Goal: Task Accomplishment & Management: Manage account settings

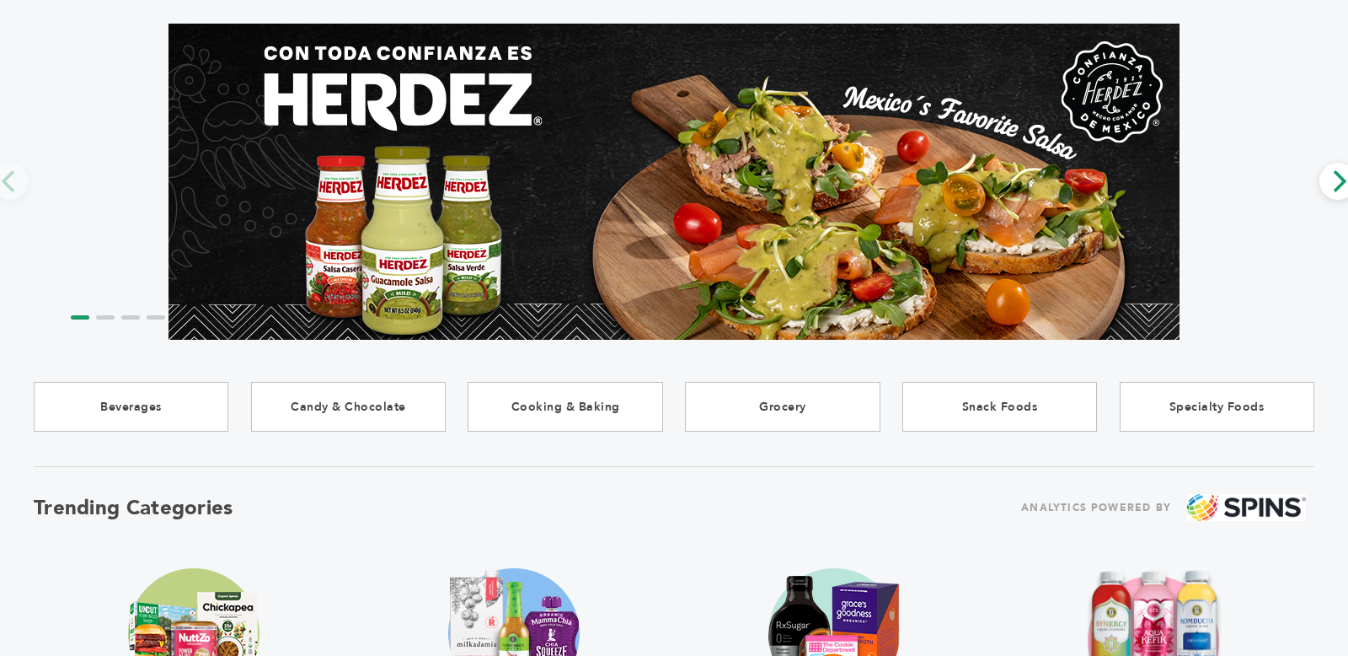
scroll to position [13, 0]
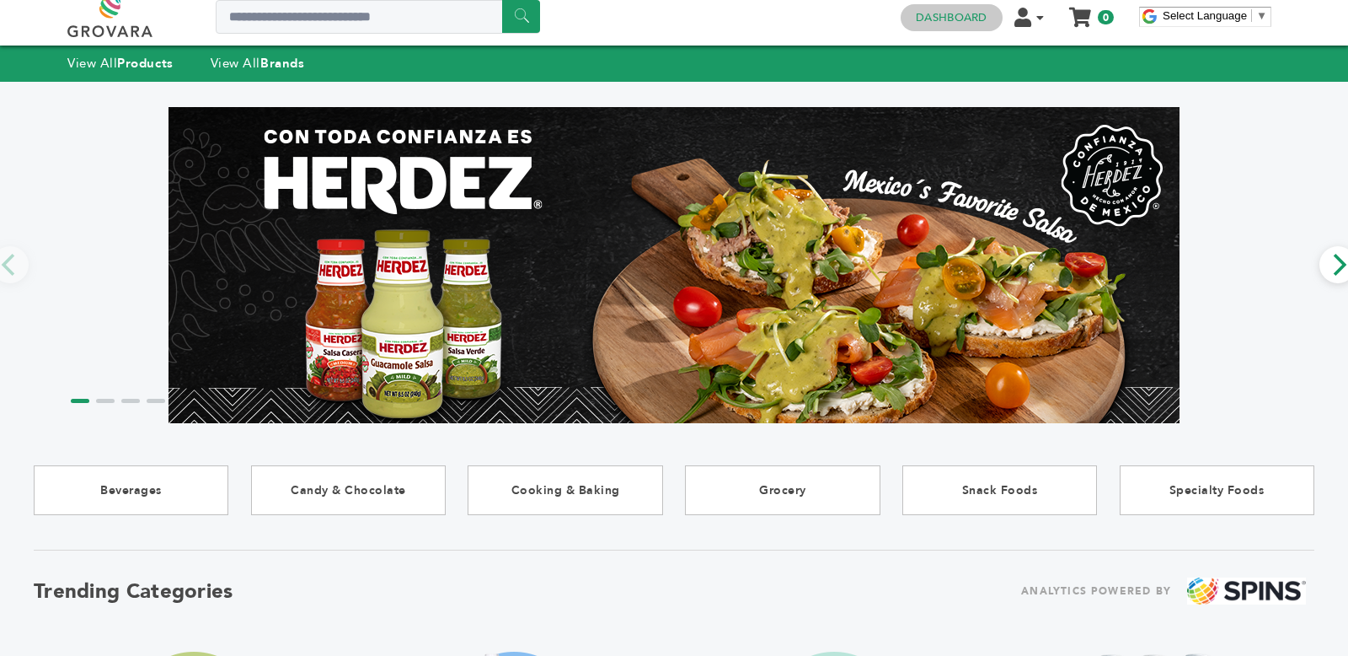
click at [951, 14] on link "Dashboard" at bounding box center [951, 17] width 71 height 15
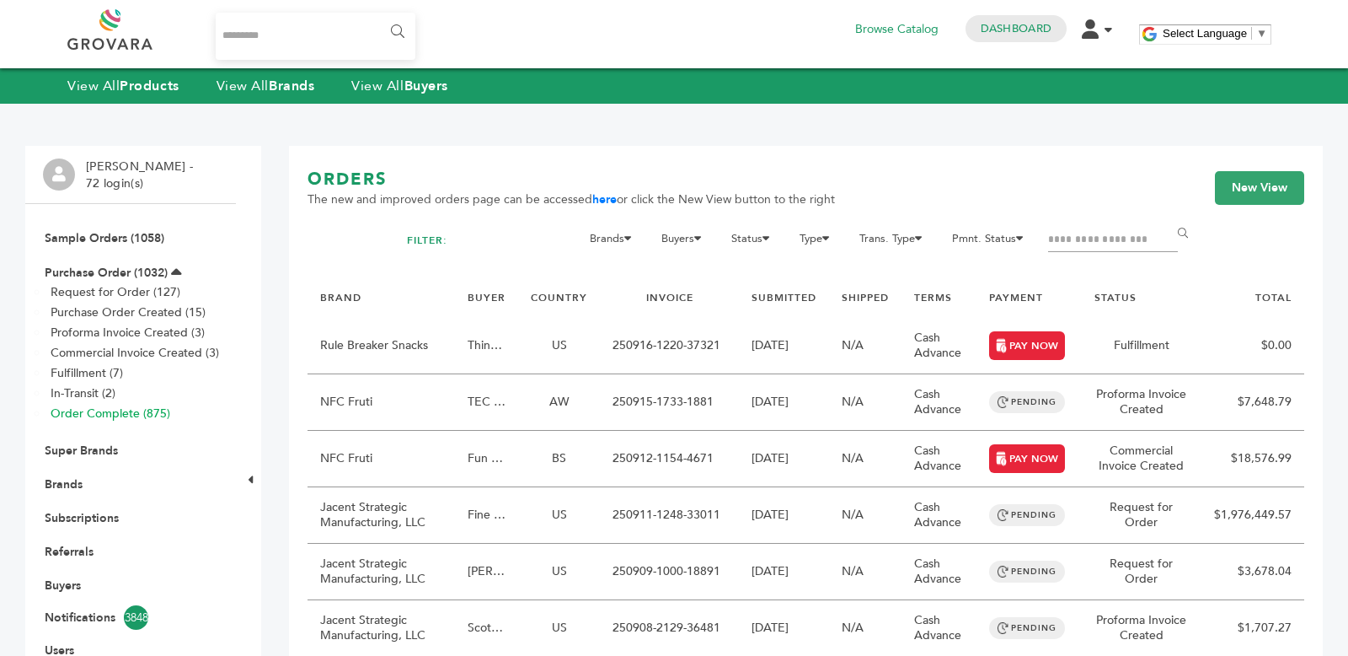
click at [100, 409] on link "Order Complete (875)" at bounding box center [111, 413] width 120 height 16
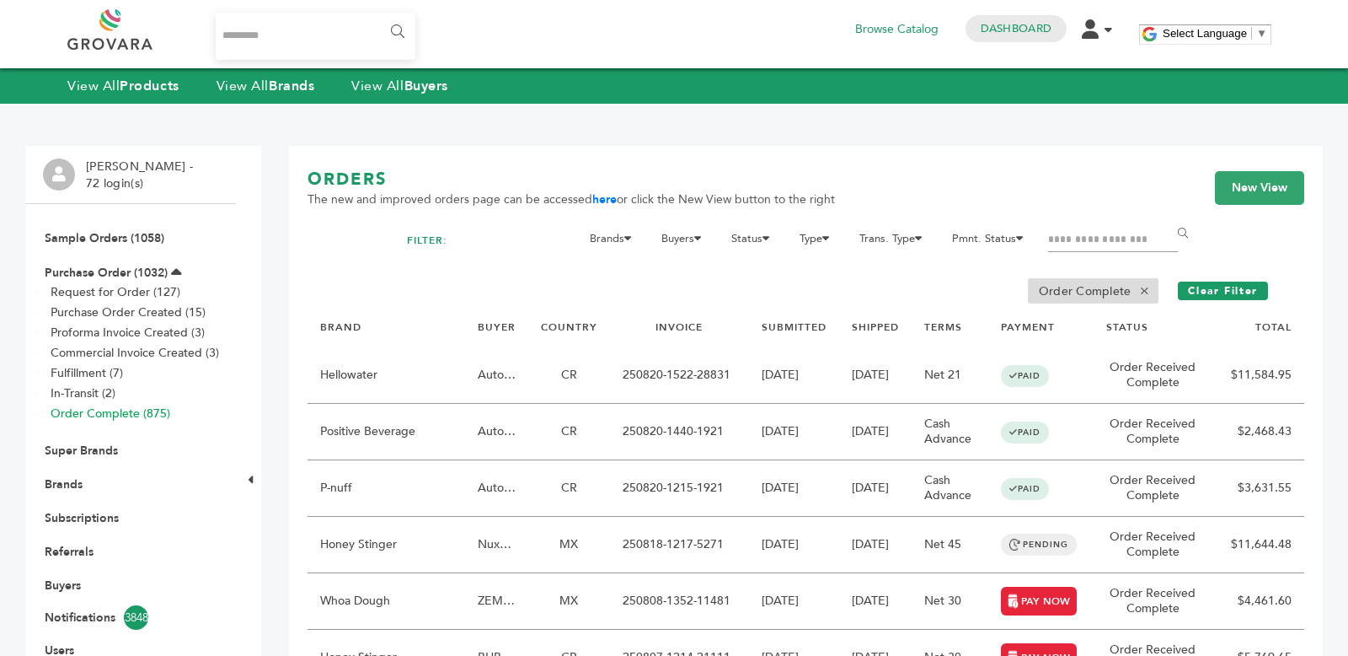
click at [123, 409] on link "Order Complete (875)" at bounding box center [111, 413] width 120 height 16
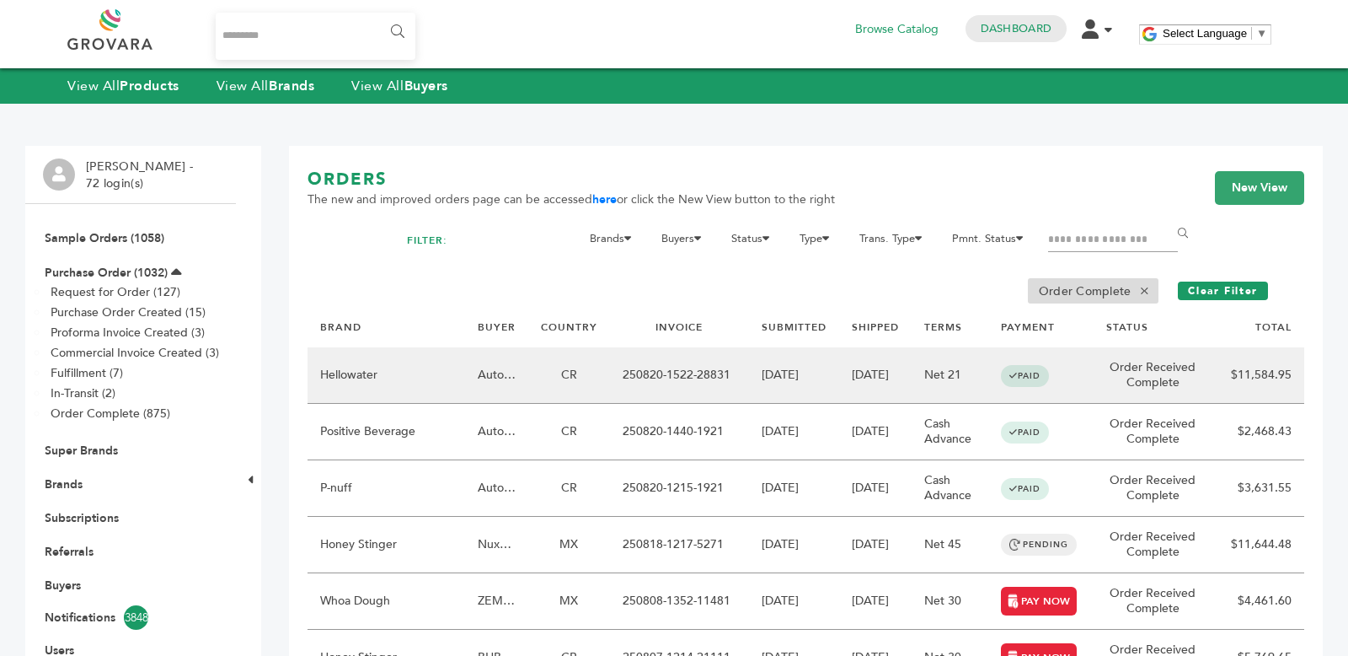
click at [1068, 387] on td "PAID" at bounding box center [1040, 375] width 105 height 56
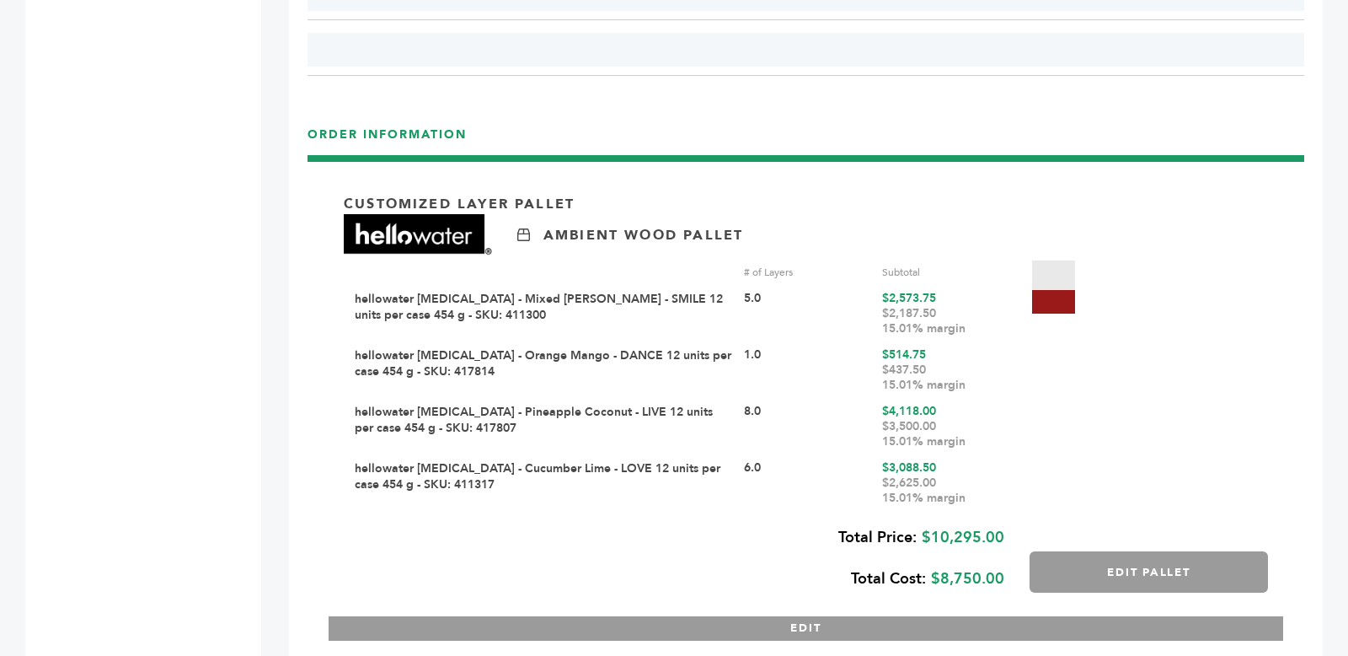
scroll to position [2332, 0]
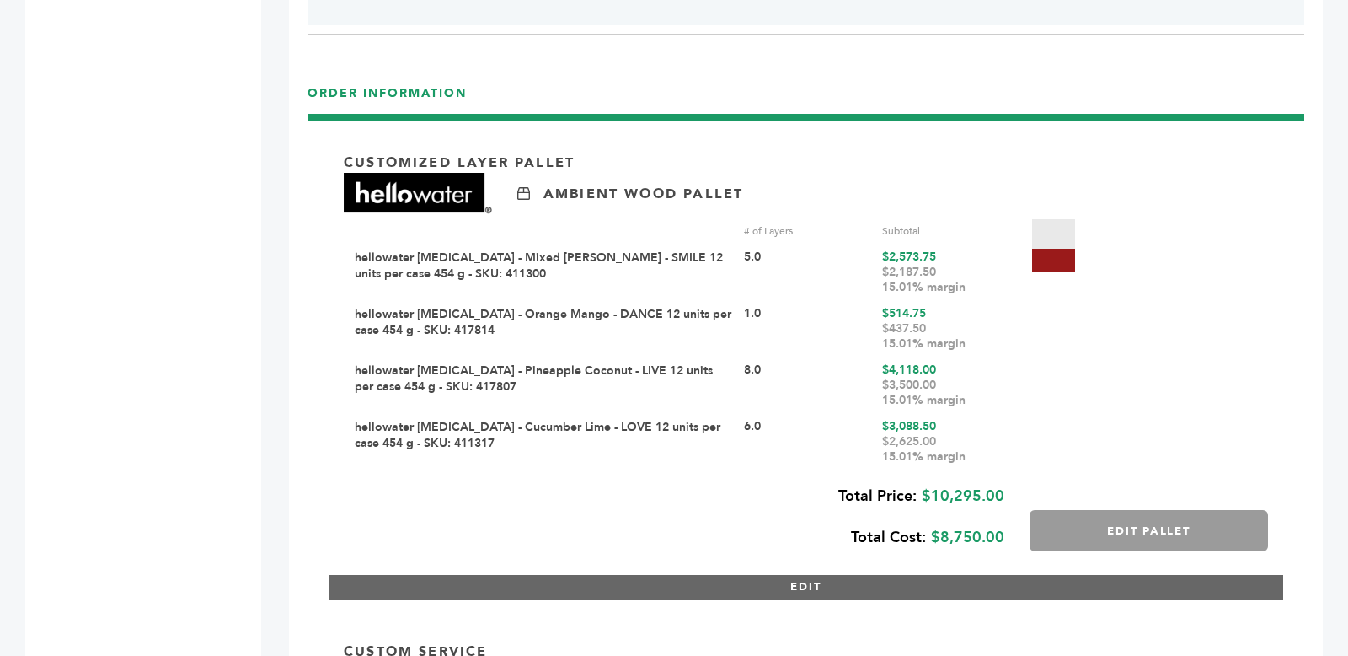
click at [1257, 586] on button "EDIT" at bounding box center [806, 587] width 955 height 24
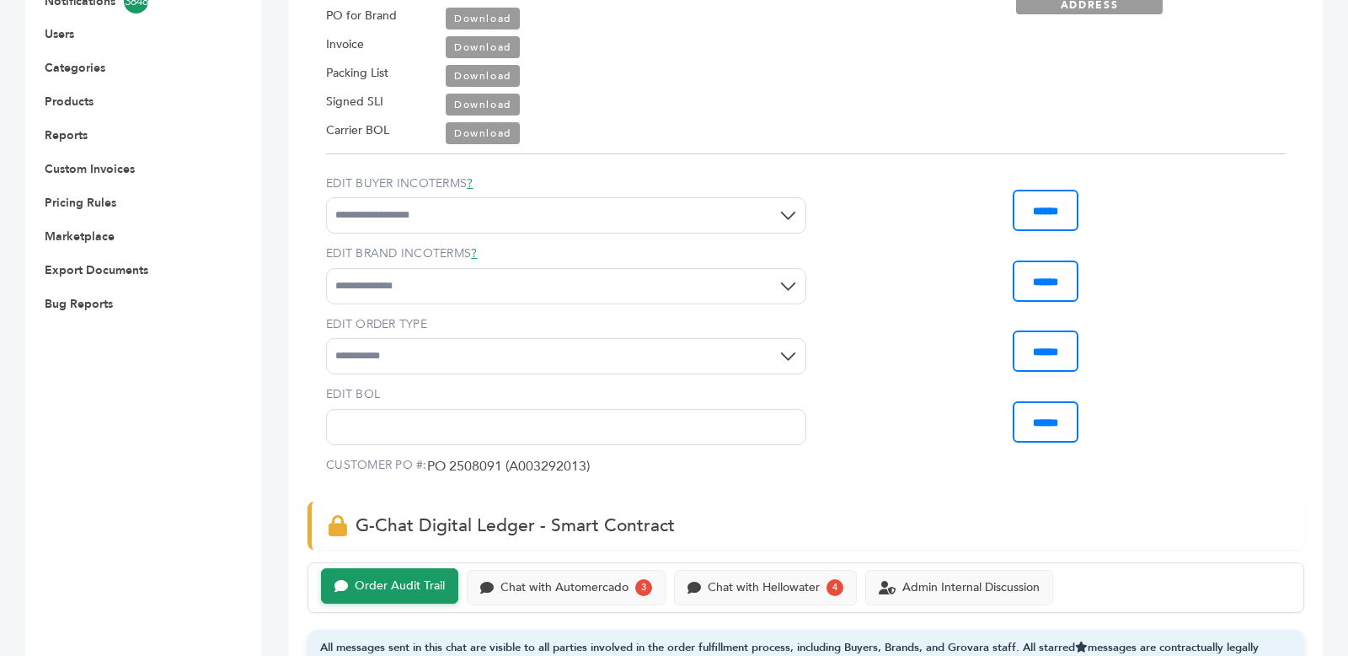
scroll to position [312, 0]
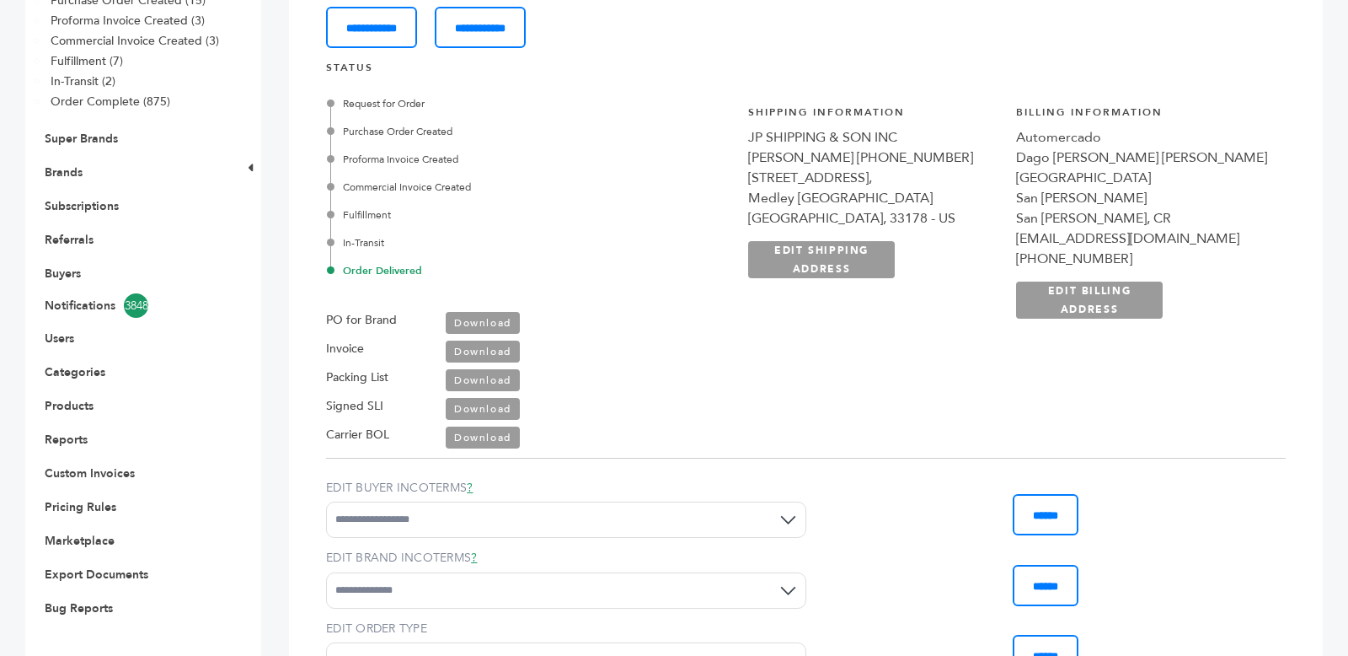
click at [881, 98] on div "Request for Order Purchase Order Created Proforma Invoice Created Commercial In…" at bounding box center [806, 266] width 960 height 366
click at [881, 97] on div "Request for Order Purchase Order Created Proforma Invoice Created Commercial In…" at bounding box center [806, 266] width 960 height 366
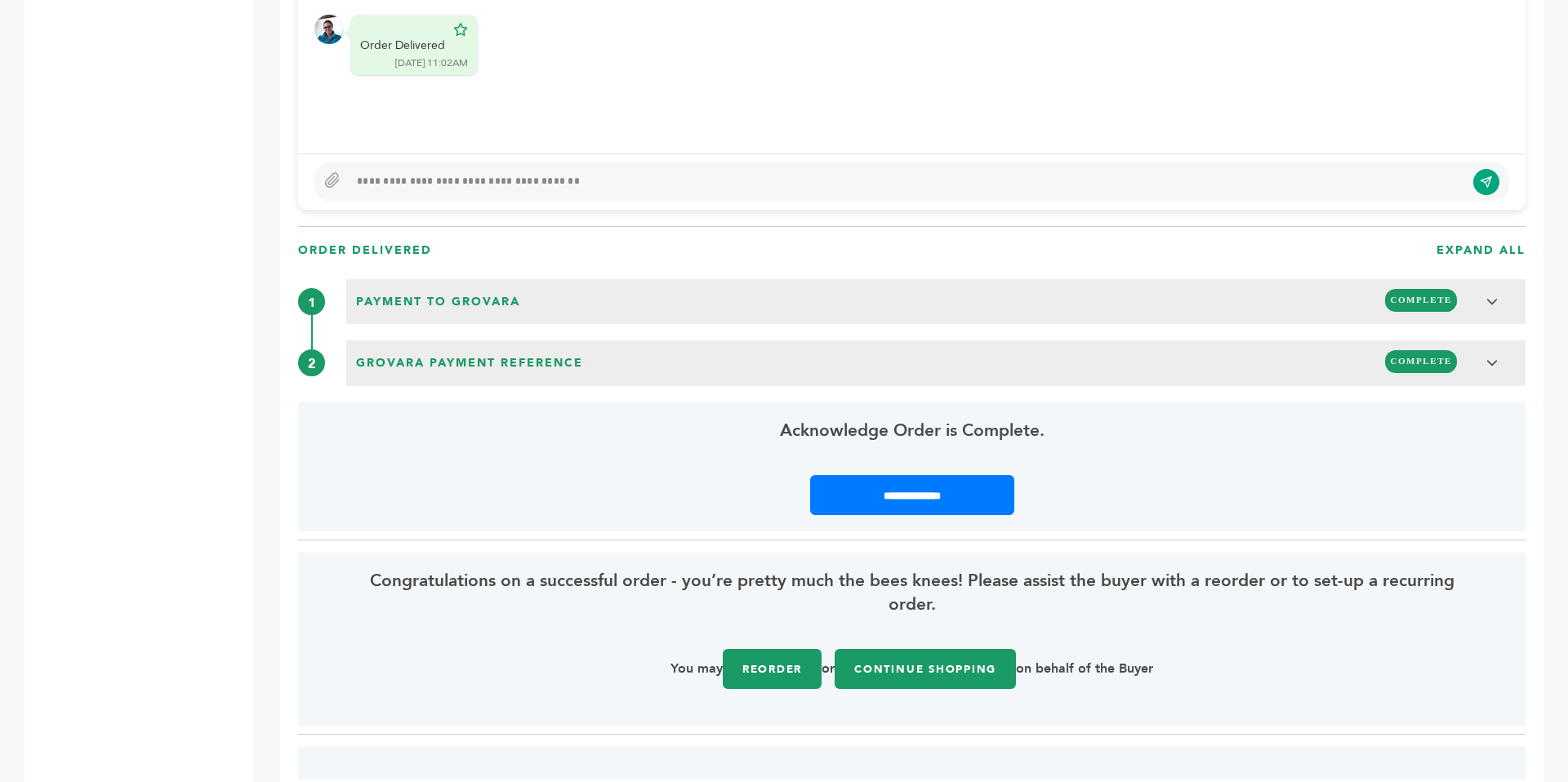
scroll to position [1651, 0]
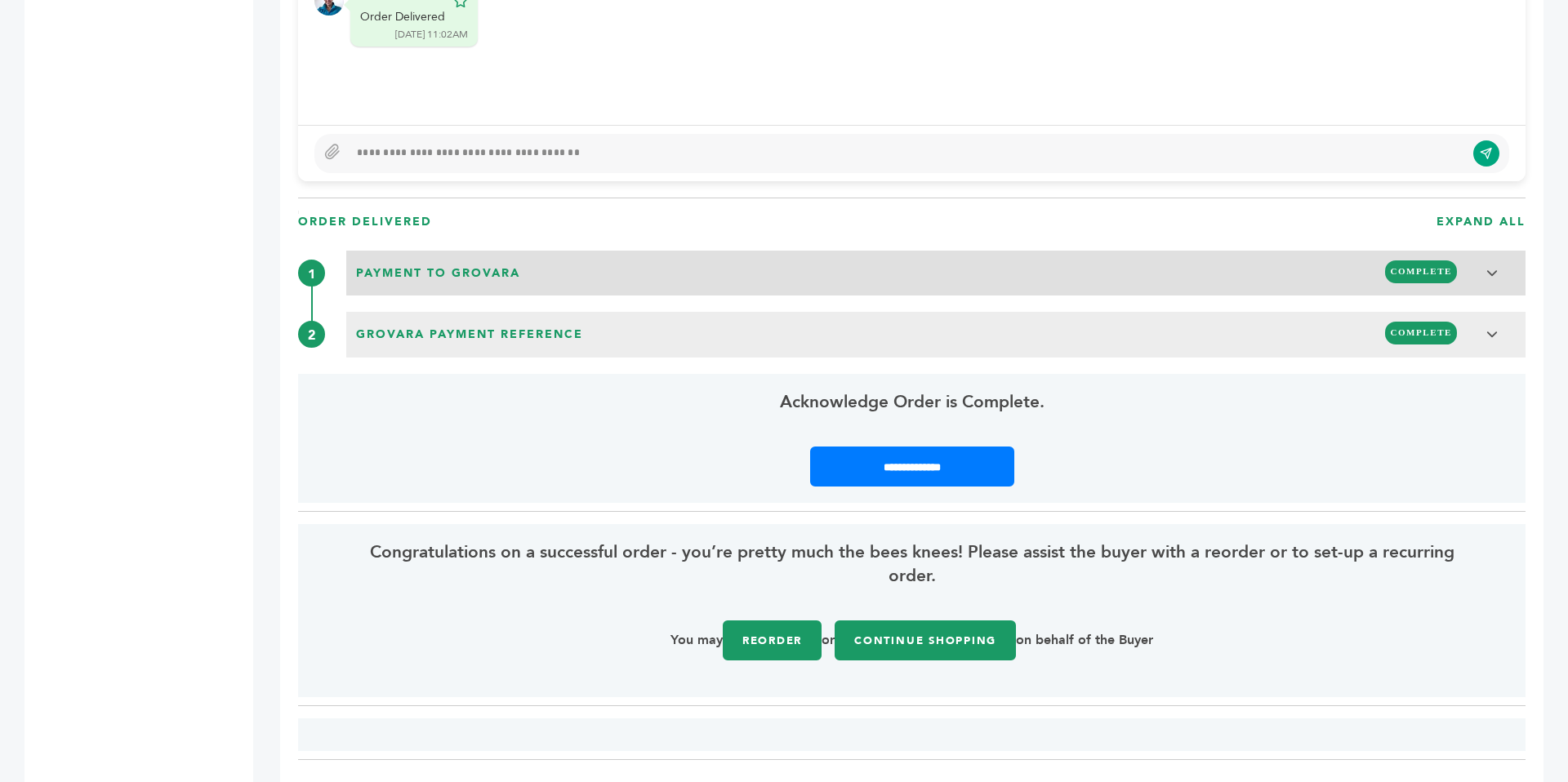
click at [854, 268] on div "Payment to Grovara COMPLETE" at bounding box center [935, 271] width 1170 height 31
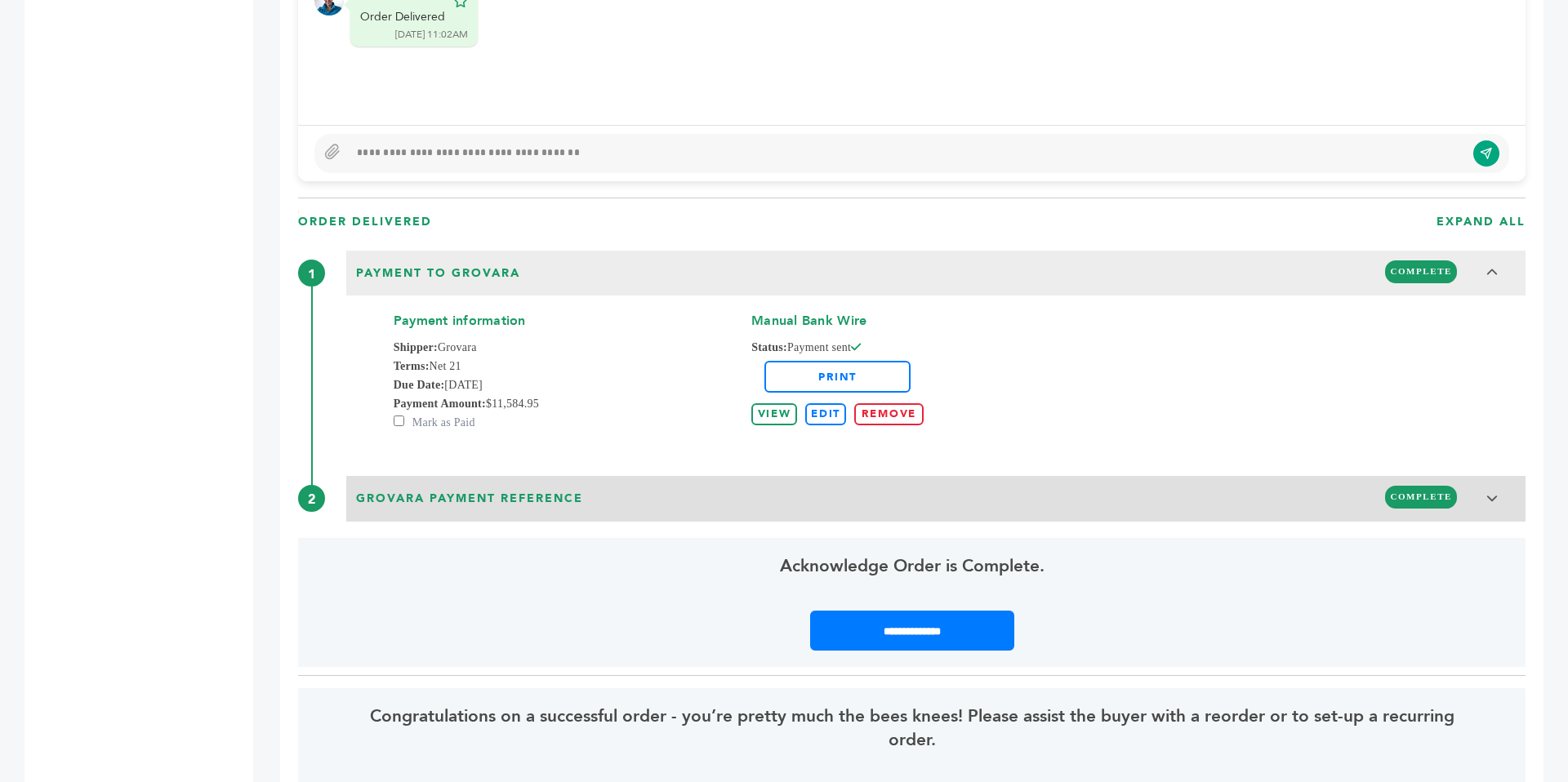
click at [842, 503] on div "Grovara Payment Reference COMPLETE" at bounding box center [935, 496] width 1170 height 31
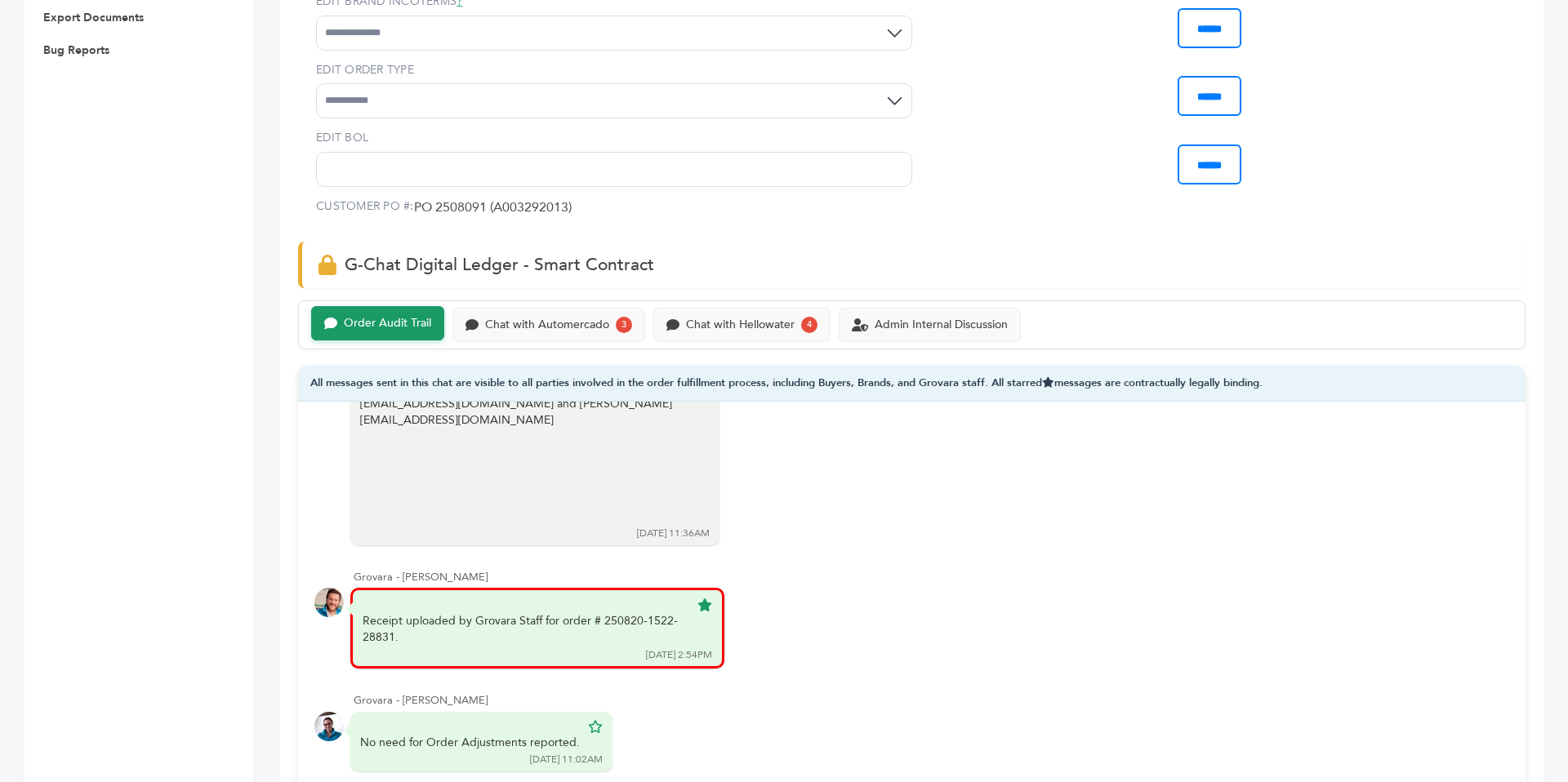
scroll to position [0, 0]
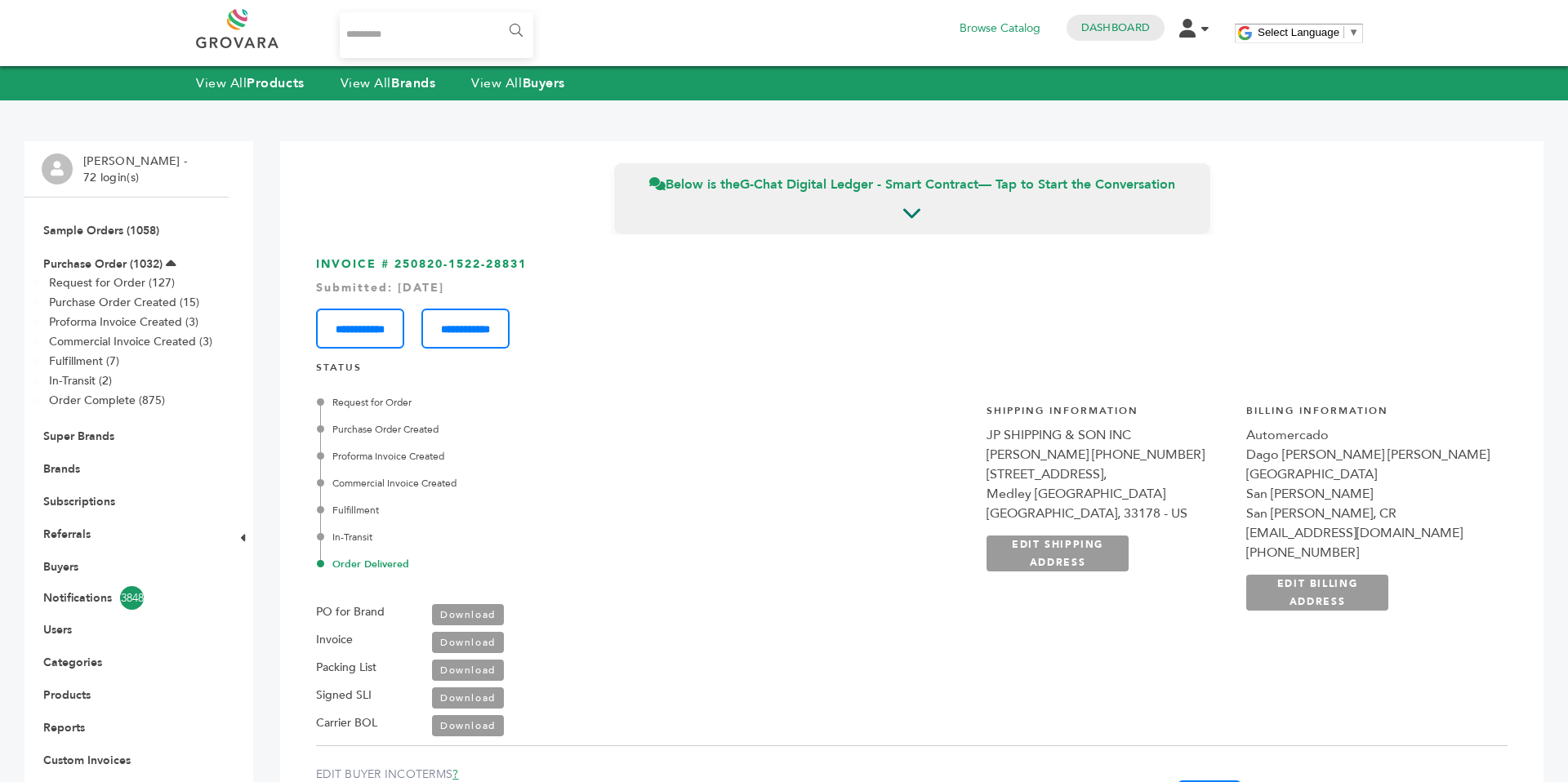
click at [173, 400] on li "Order Complete (875)" at bounding box center [138, 400] width 181 height 19
click at [147, 398] on link "Order Complete (875)" at bounding box center [108, 400] width 116 height 16
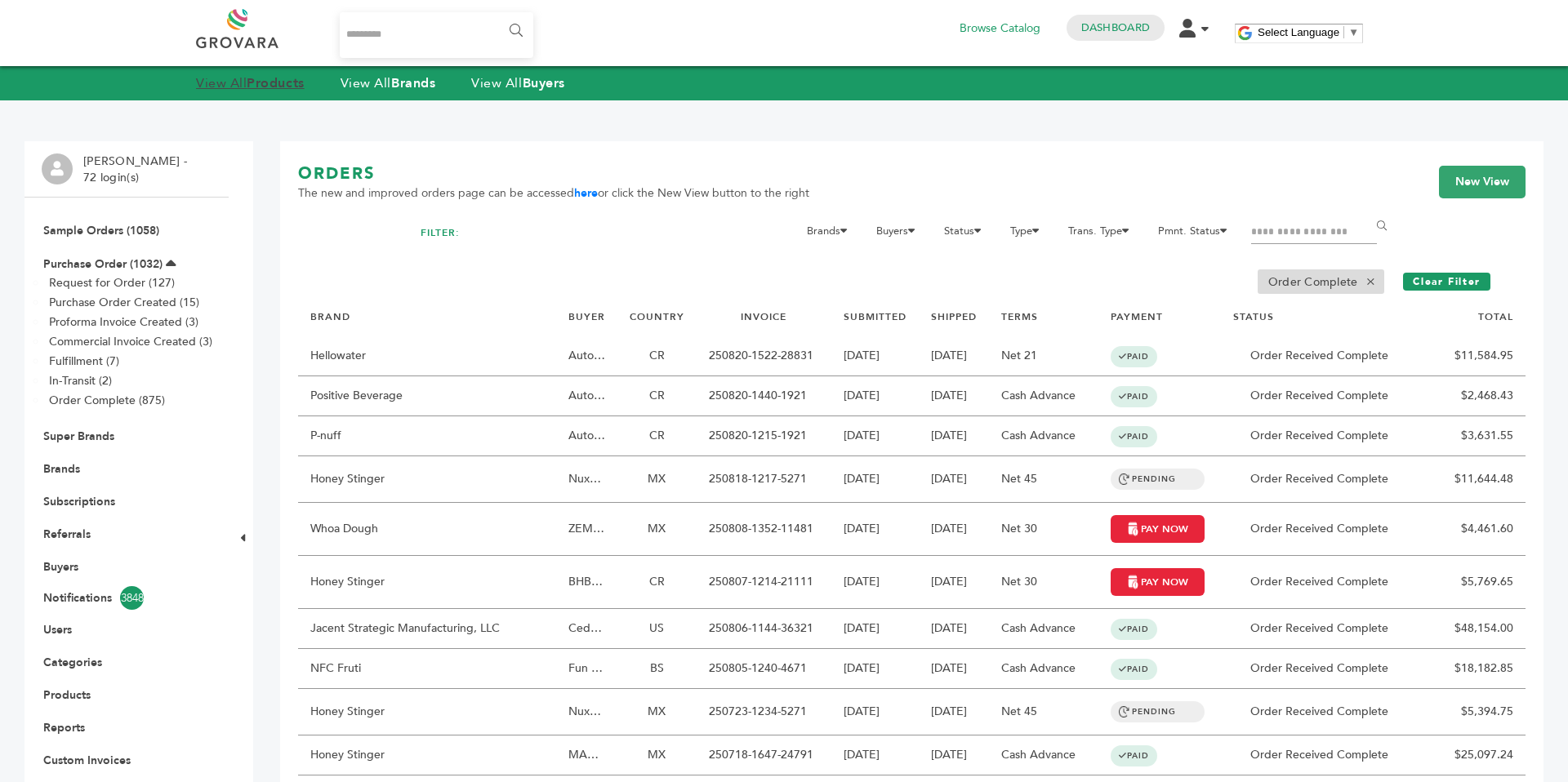
click at [259, 83] on strong "Products" at bounding box center [274, 83] width 57 height 18
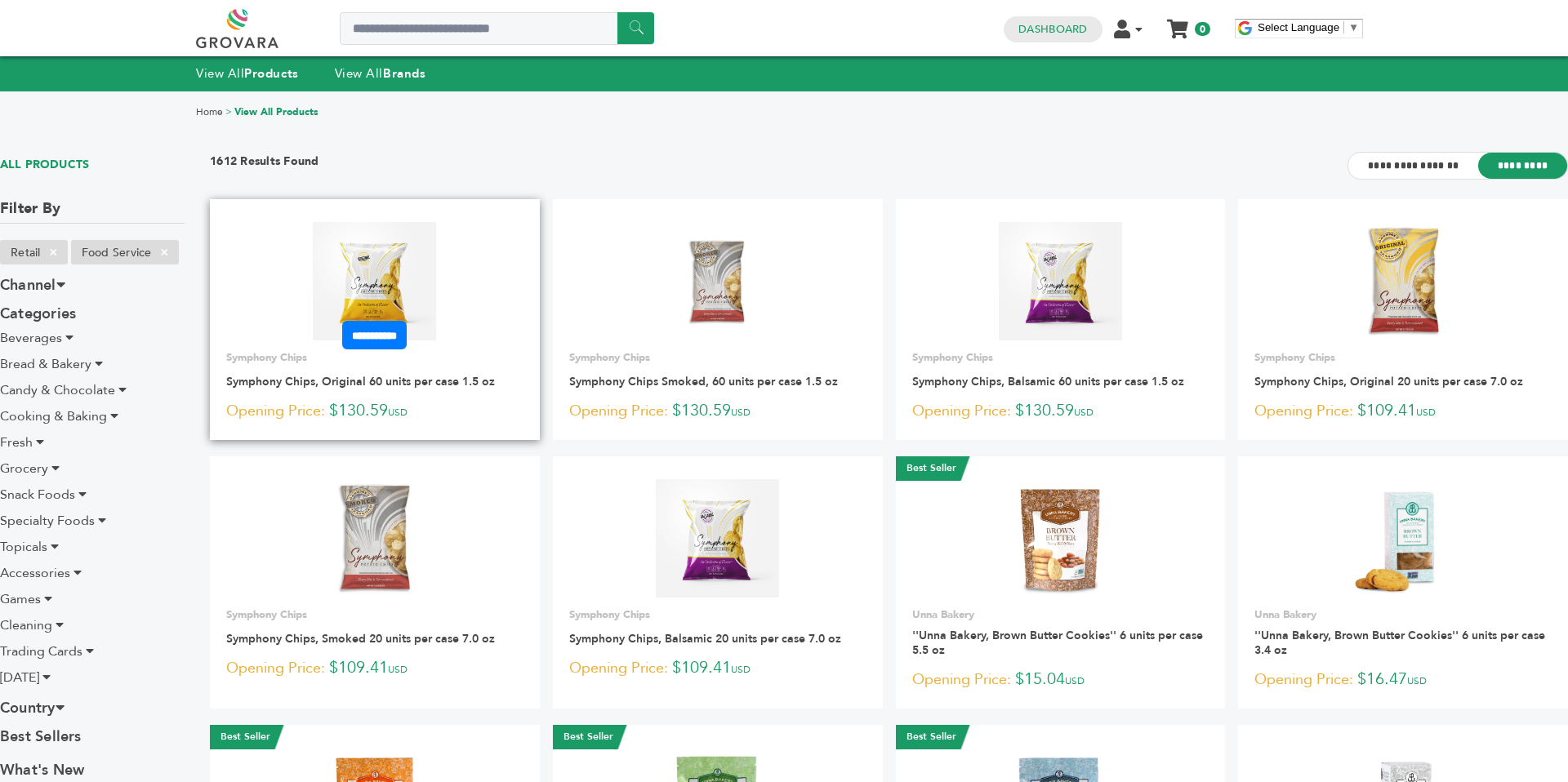
click at [417, 288] on img at bounding box center [374, 280] width 123 height 117
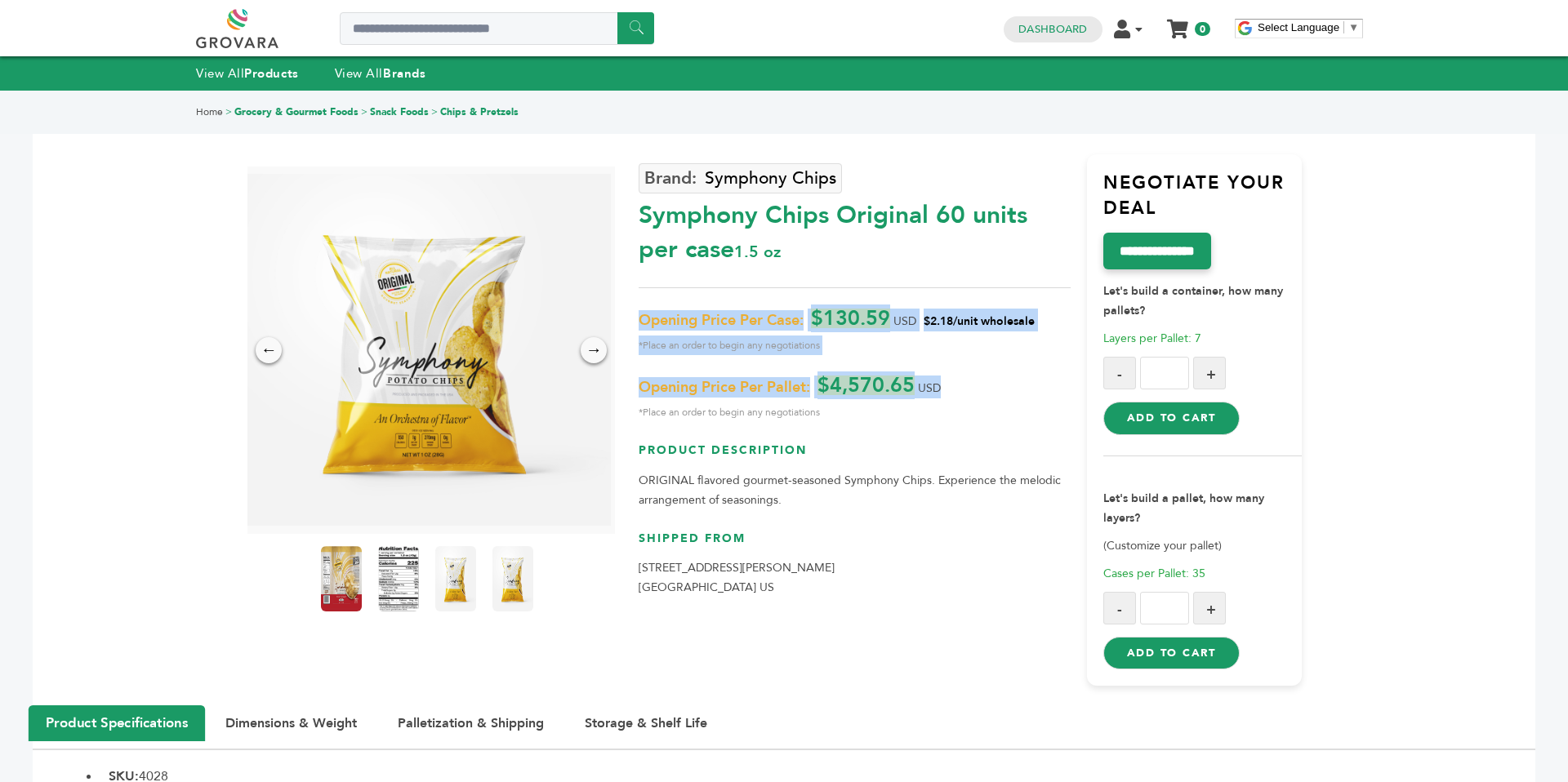
drag, startPoint x: 735, startPoint y: 299, endPoint x: 949, endPoint y: 393, distance: 233.7
click at [949, 393] on div "Symphony Chips Symphony Chips Original 60 units per case 1.5 oz Opening Price P…" at bounding box center [854, 420] width 431 height 532
click at [949, 393] on p "Opening Price Per Pallet: $4,570.65 USD *Place an order to begin any negotiatio…" at bounding box center [854, 399] width 431 height 47
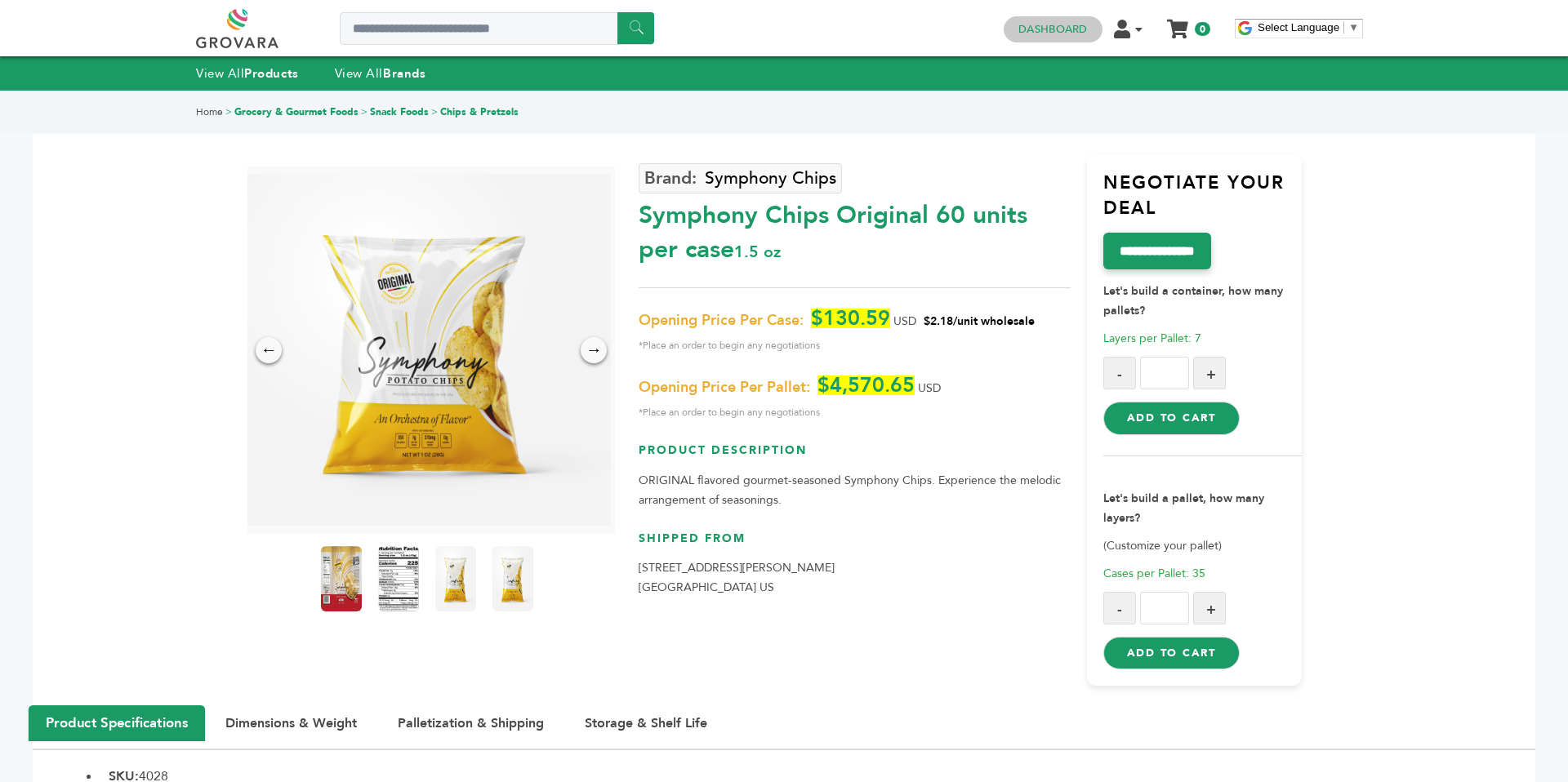
click at [1012, 27] on h4 "Dashboard" at bounding box center [1052, 29] width 98 height 26
click at [1026, 26] on link "Dashboard" at bounding box center [1052, 29] width 69 height 15
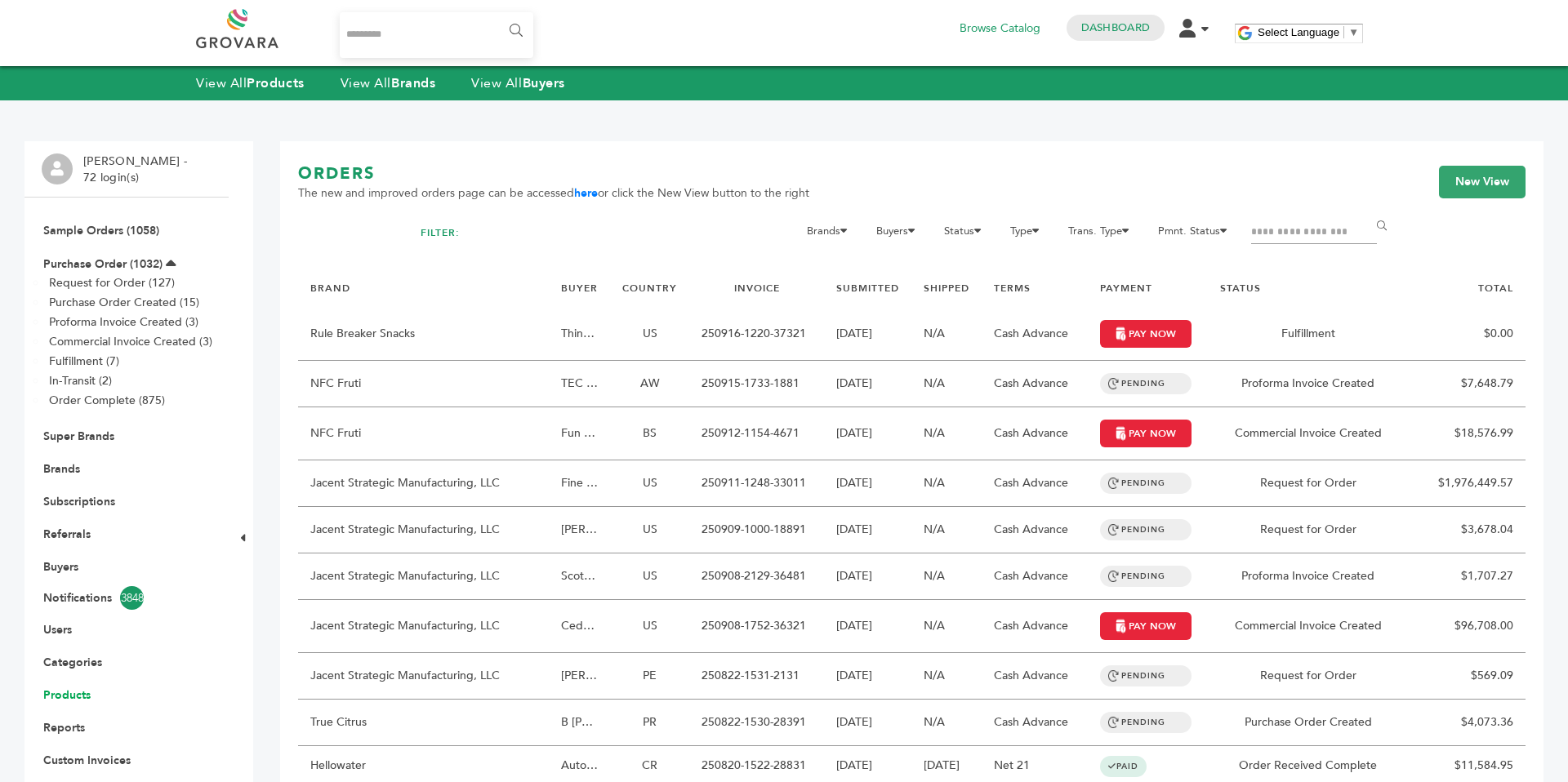
click at [69, 695] on link "Products" at bounding box center [67, 695] width 47 height 16
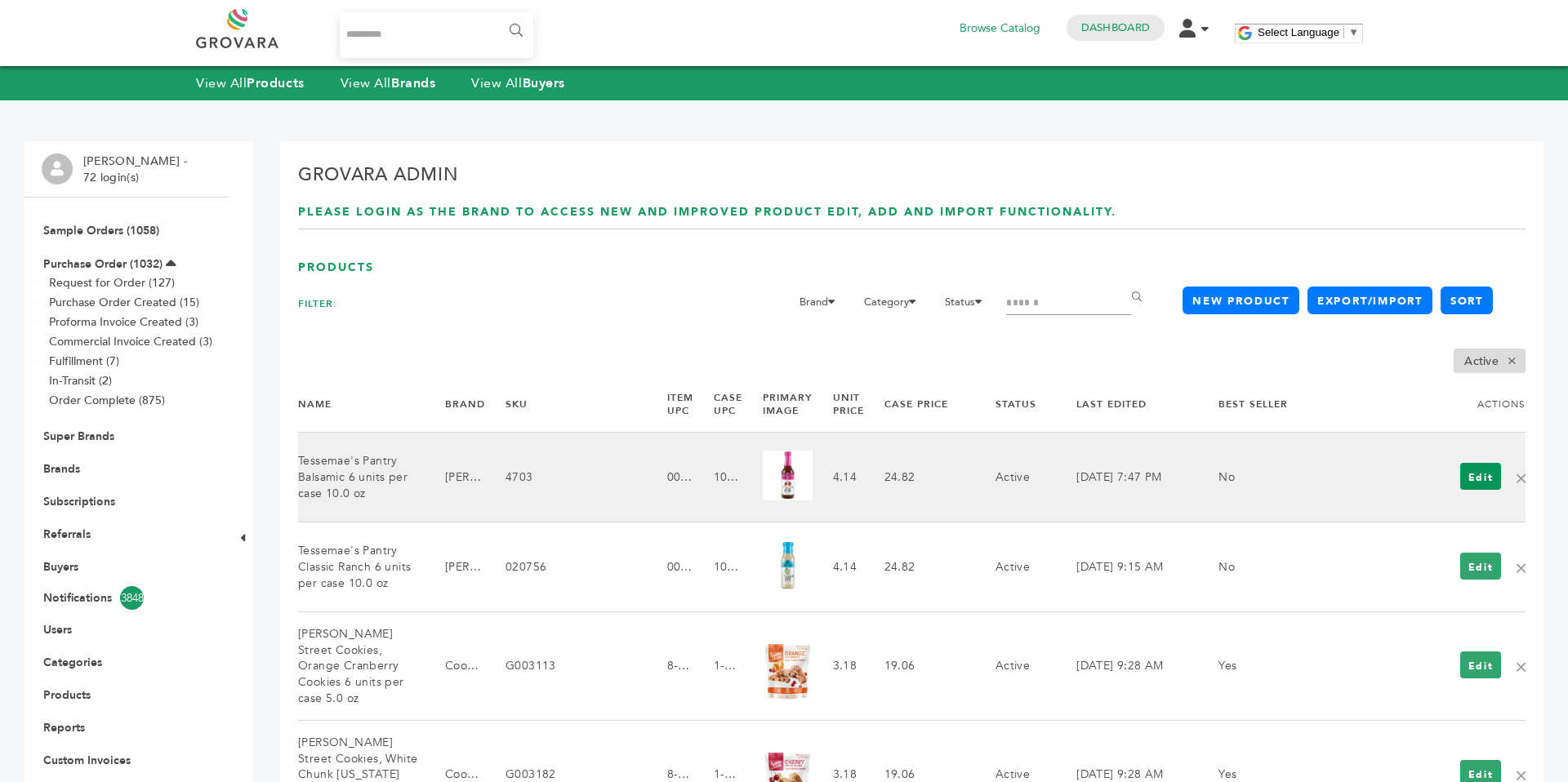
click at [1481, 480] on link "Edit" at bounding box center [1481, 477] width 42 height 27
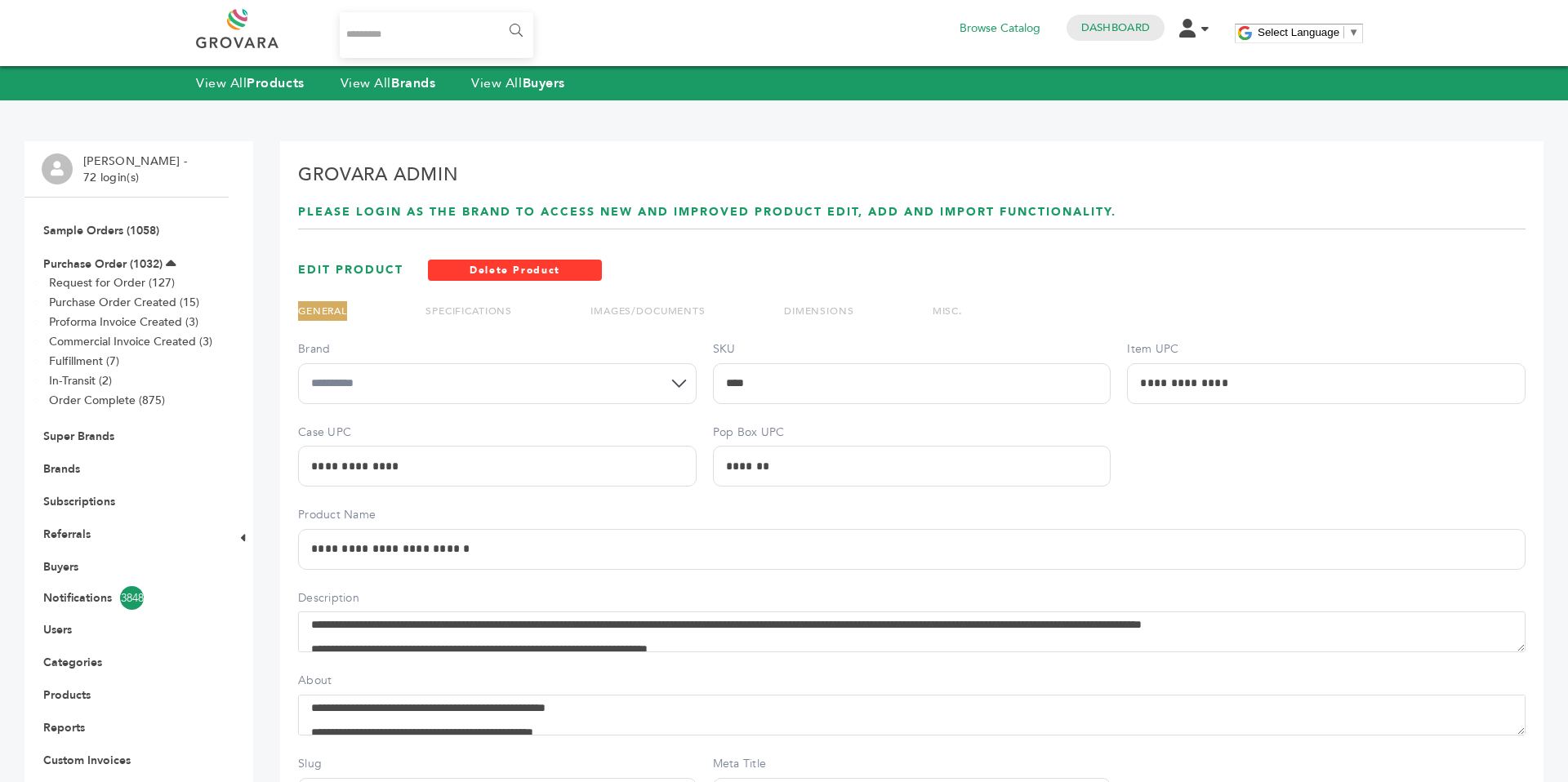
click at [503, 312] on link "SPECIFICATIONS" at bounding box center [468, 310] width 86 height 13
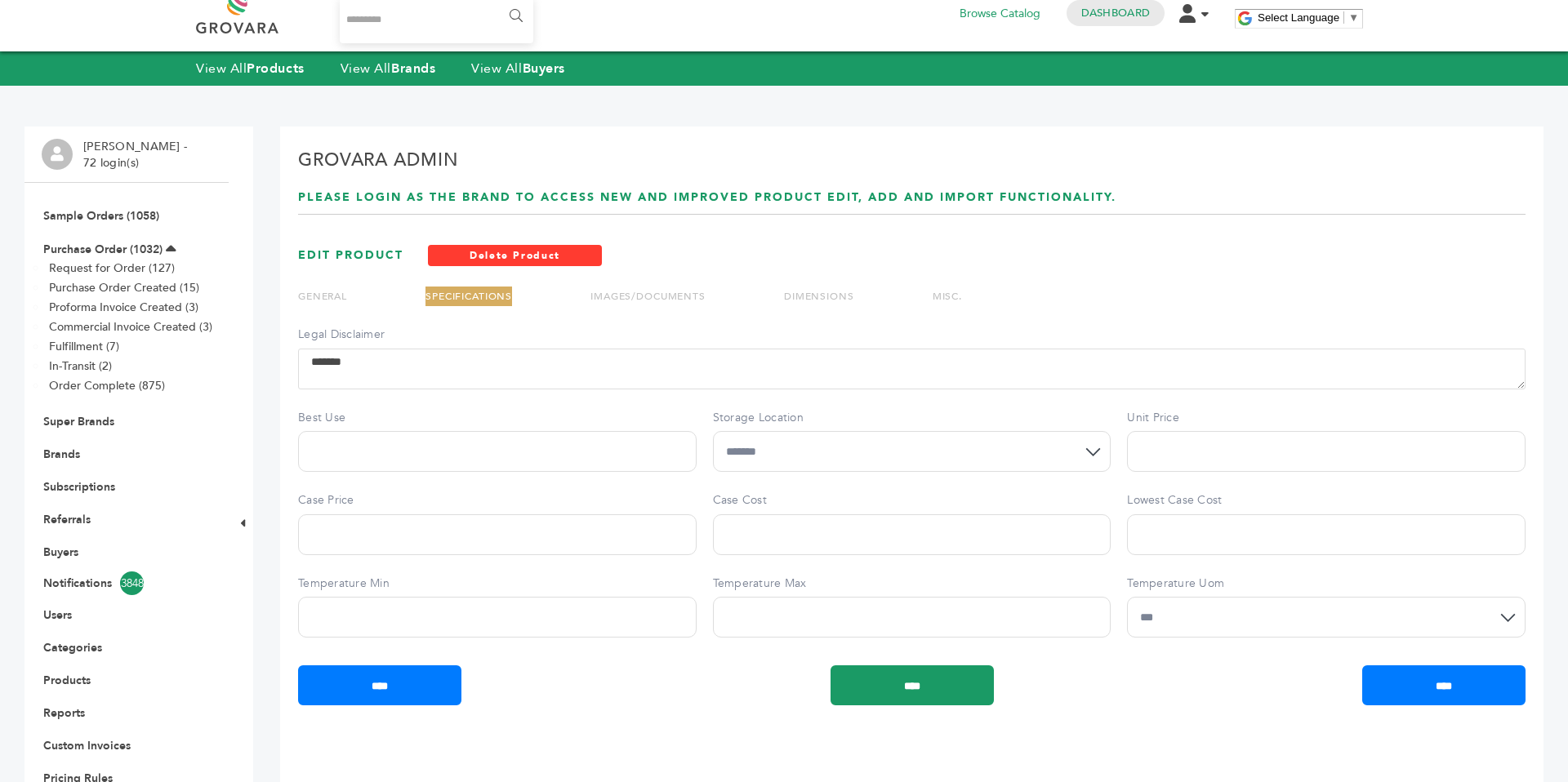
scroll to position [1, 0]
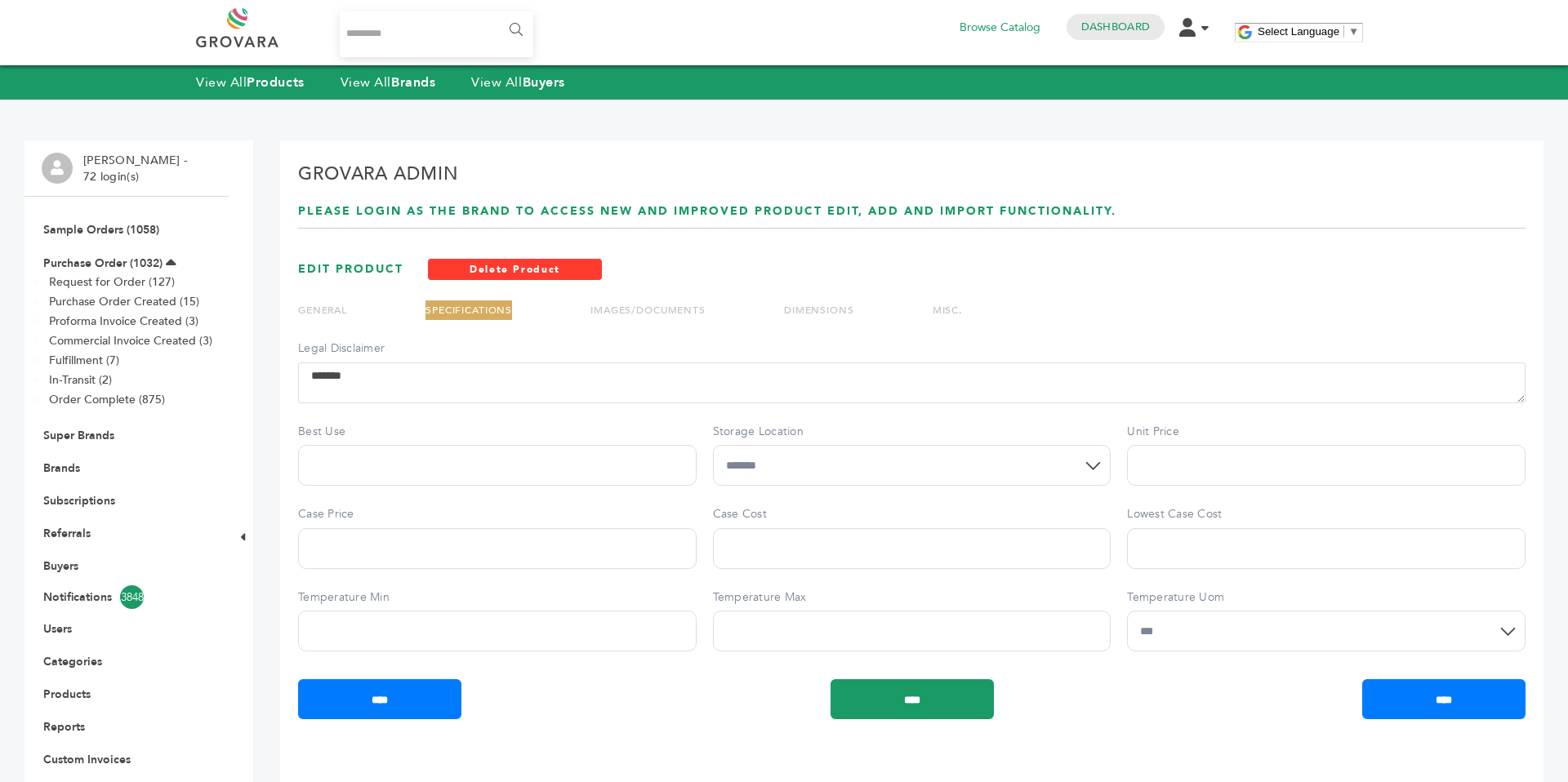
click at [936, 314] on link "MISC." at bounding box center [947, 309] width 29 height 13
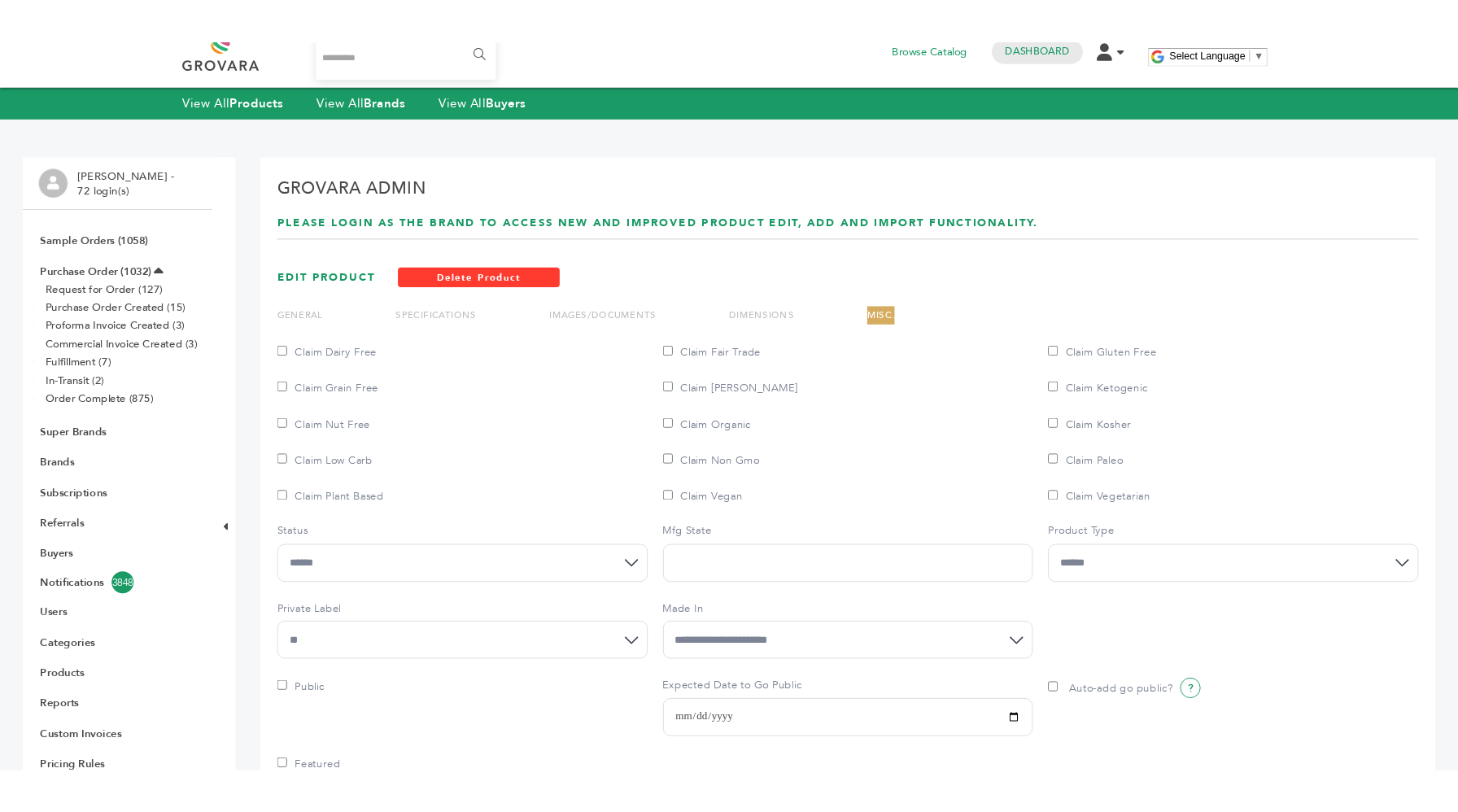
scroll to position [18, 0]
